Goal: Download file/media

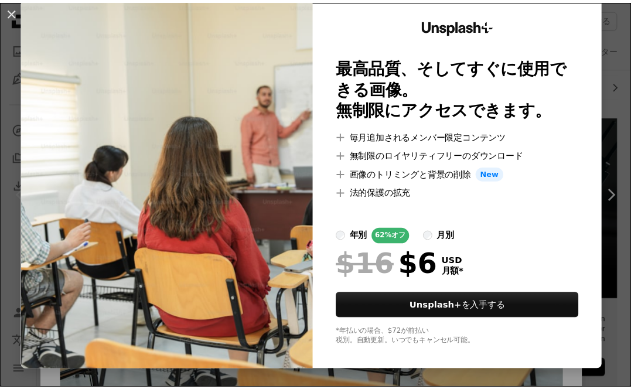
scroll to position [45, 0]
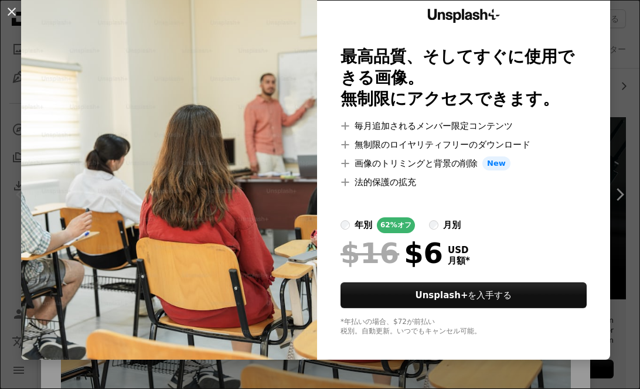
click at [12, 13] on button "An X shape" at bounding box center [12, 12] width 14 height 14
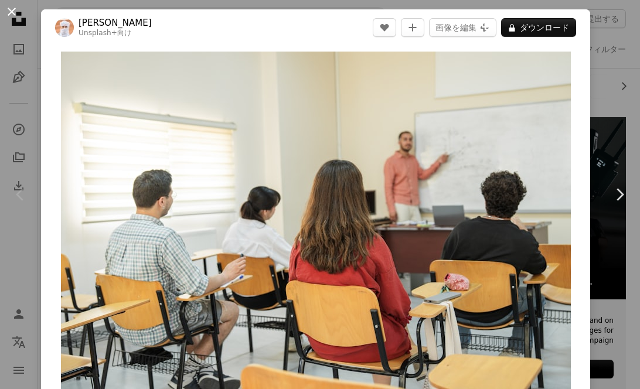
click at [19, 8] on button "An X shape" at bounding box center [12, 12] width 14 height 14
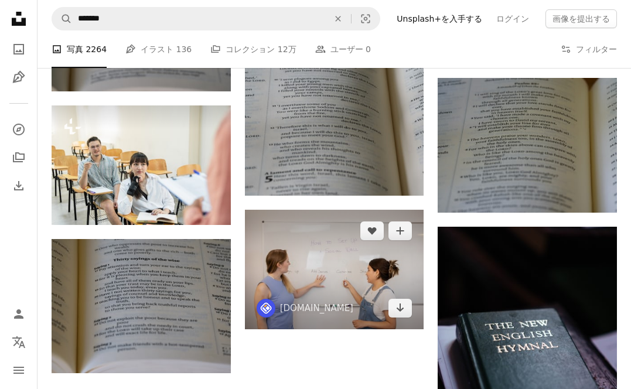
scroll to position [973, 0]
